Goal: Task Accomplishment & Management: Manage account settings

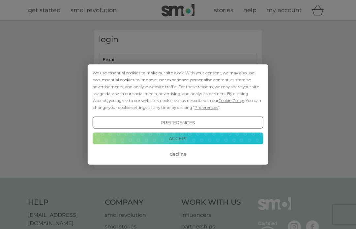
click at [197, 136] on button "Accept" at bounding box center [178, 138] width 171 height 12
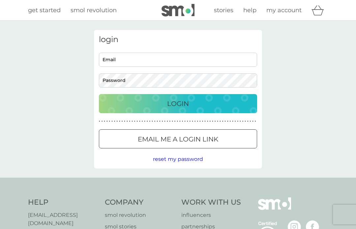
click at [180, 105] on p "Login" at bounding box center [178, 103] width 22 height 11
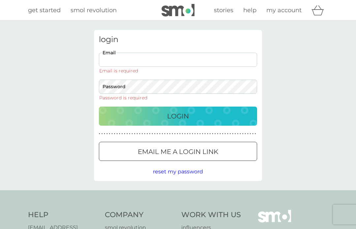
type input "jofourleaf@gmail.com"
click at [178, 107] on button "Login" at bounding box center [178, 116] width 158 height 19
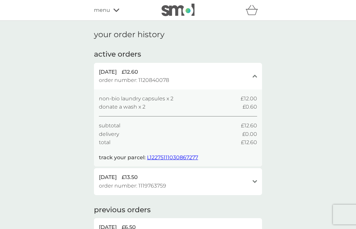
click at [116, 14] on div "menu" at bounding box center [122, 10] width 56 height 9
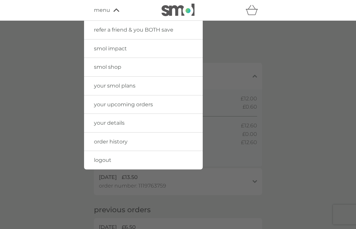
click at [143, 90] on link "your smol plans" at bounding box center [143, 86] width 119 height 18
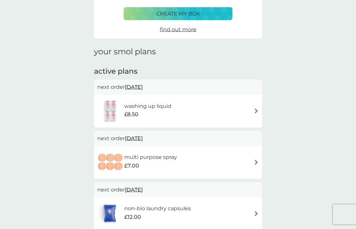
scroll to position [52, 0]
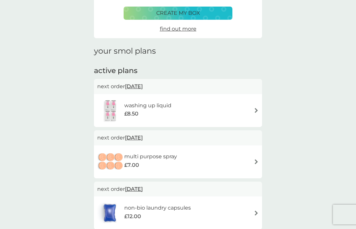
click at [255, 110] on img at bounding box center [256, 110] width 5 height 5
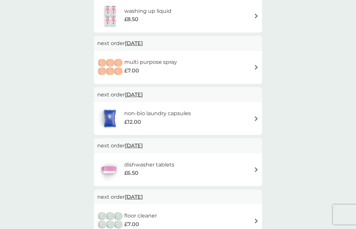
scroll to position [145, 0]
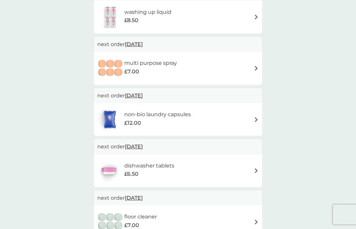
click at [254, 120] on img at bounding box center [256, 119] width 5 height 5
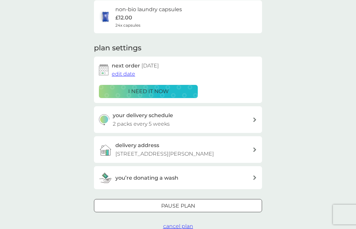
scroll to position [57, 0]
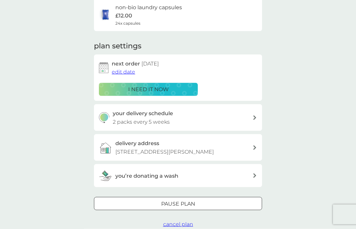
click at [253, 116] on icon at bounding box center [254, 118] width 3 height 5
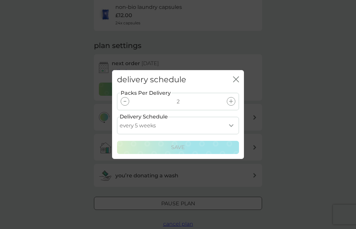
click at [230, 134] on select "every 1 week every 2 weeks every 3 weeks every 4 weeks every 5 weeks every 6 we…" at bounding box center [178, 125] width 122 height 17
select select "49"
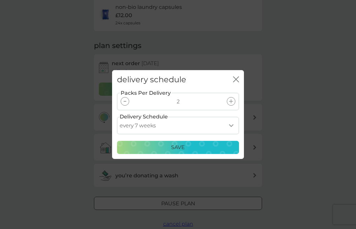
click at [186, 152] on div "Save" at bounding box center [177, 147] width 113 height 9
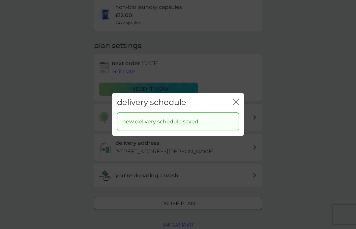
click at [236, 105] on icon "close" at bounding box center [236, 102] width 6 height 6
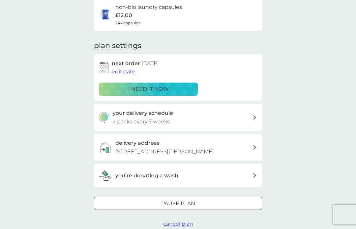
click at [253, 116] on icon at bounding box center [254, 117] width 3 height 5
select select "49"
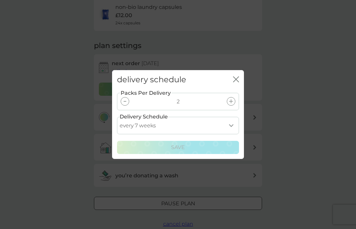
click at [233, 82] on icon "close" at bounding box center [236, 79] width 6 height 6
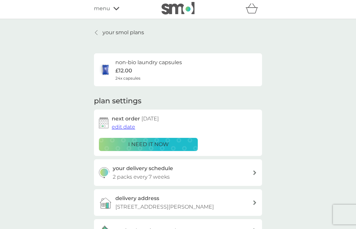
scroll to position [0, 0]
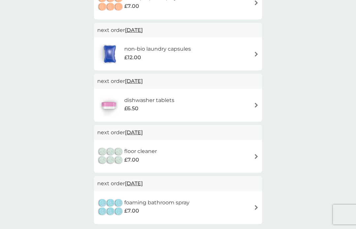
scroll to position [212, 0]
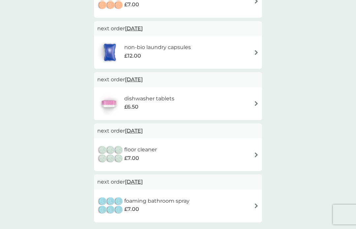
click at [254, 104] on img at bounding box center [256, 103] width 5 height 5
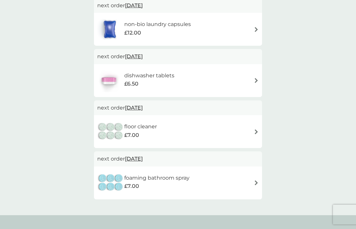
scroll to position [10, 0]
